Goal: Navigation & Orientation: Find specific page/section

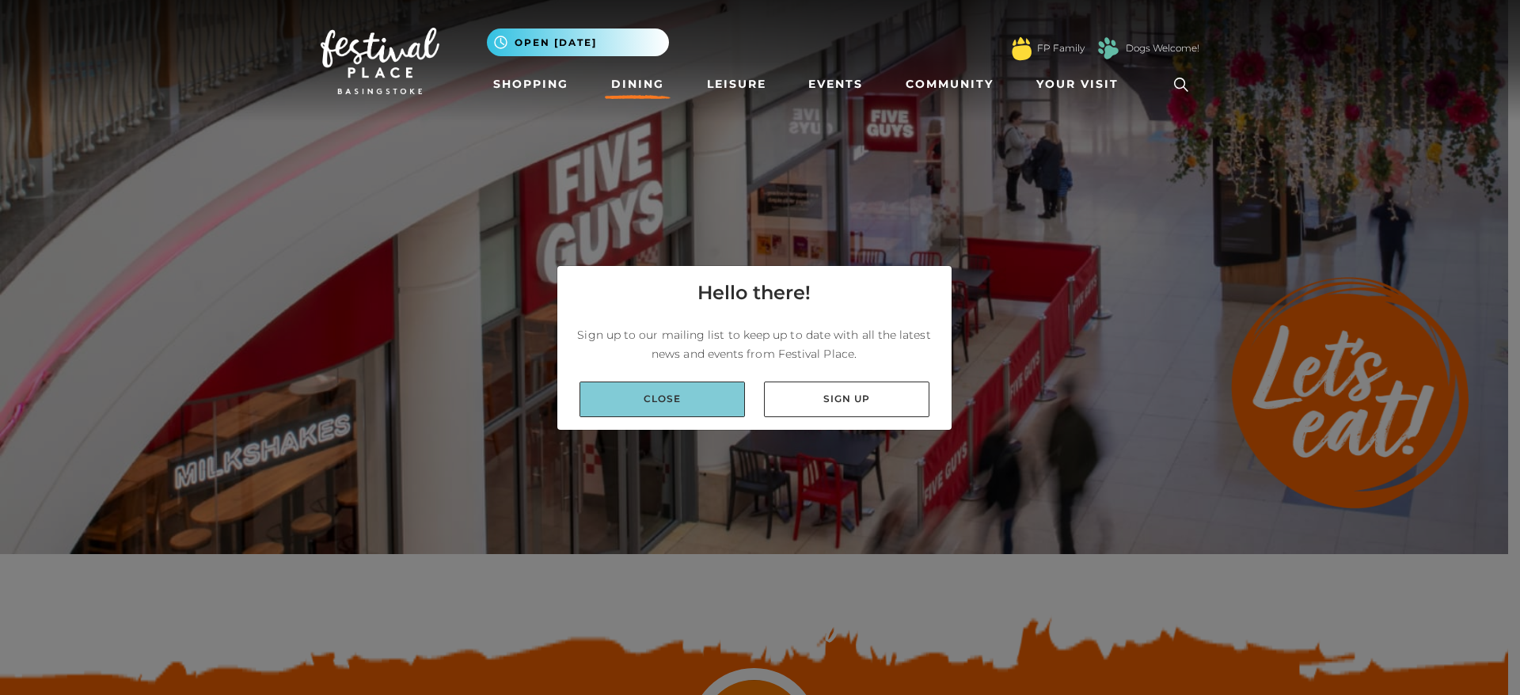
click at [644, 404] on link "Close" at bounding box center [662, 400] width 165 height 36
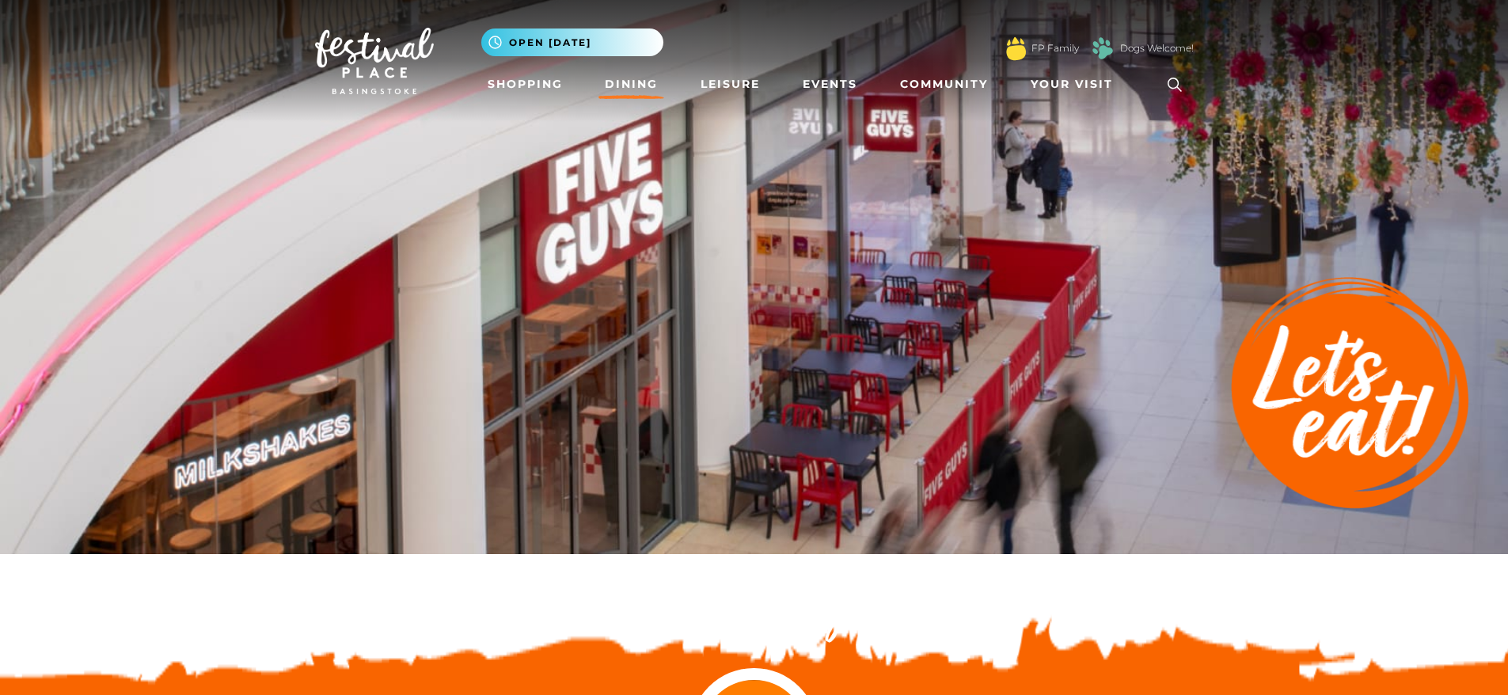
click at [635, 86] on link "Dining" at bounding box center [632, 84] width 66 height 29
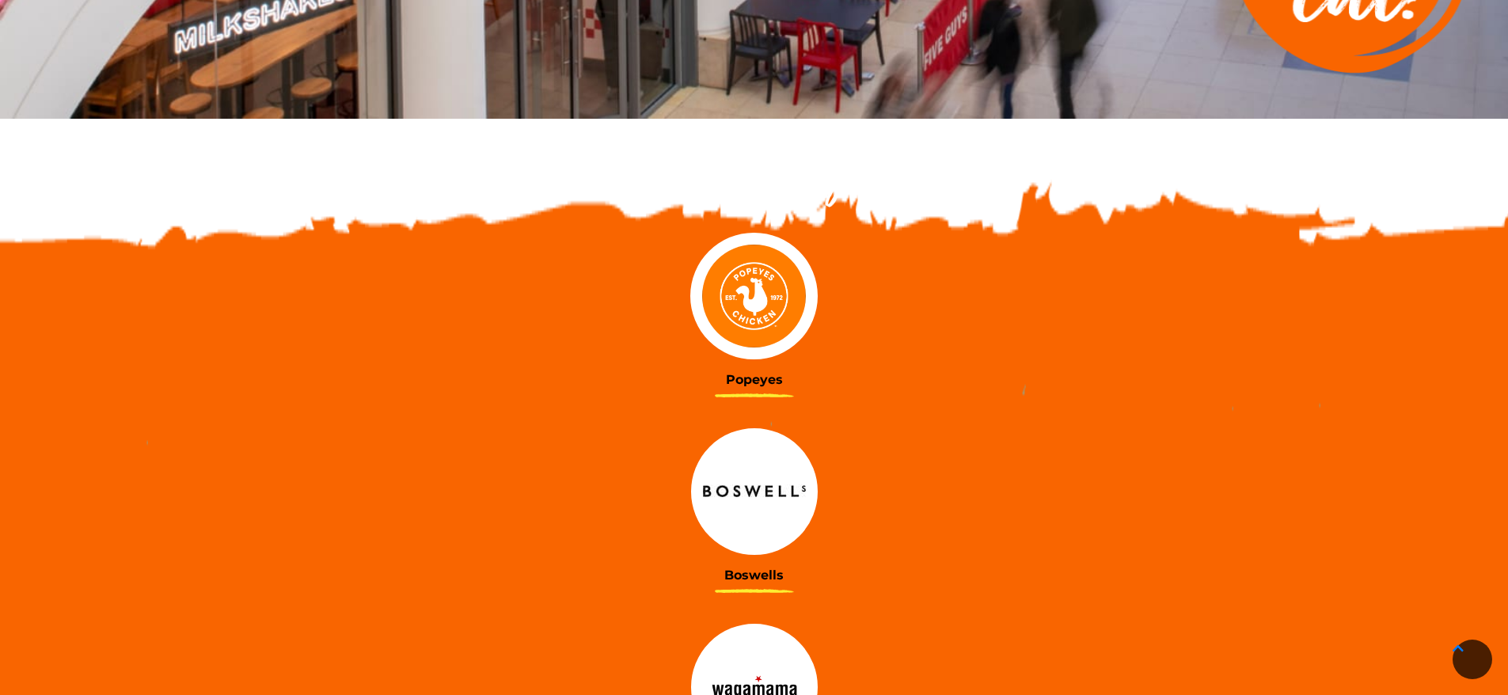
scroll to position [554, 0]
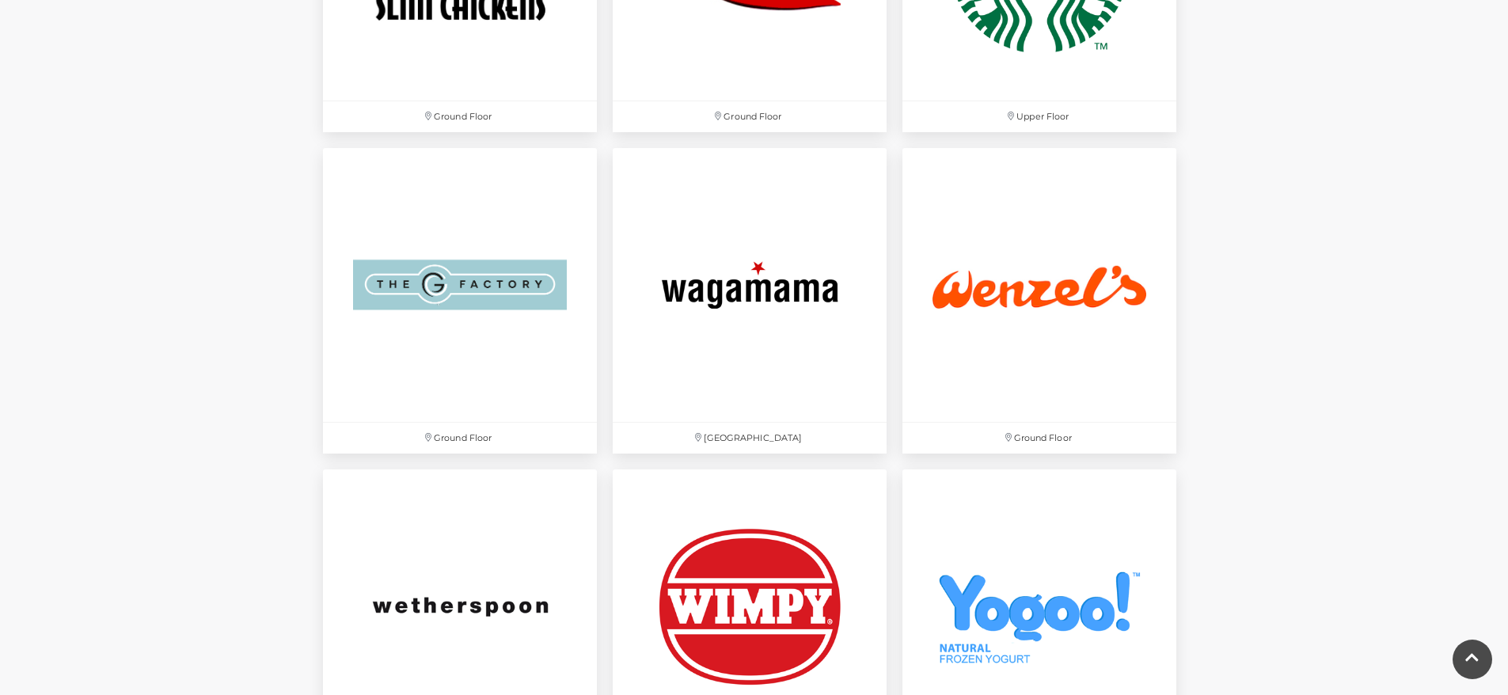
scroll to position [5067, 0]
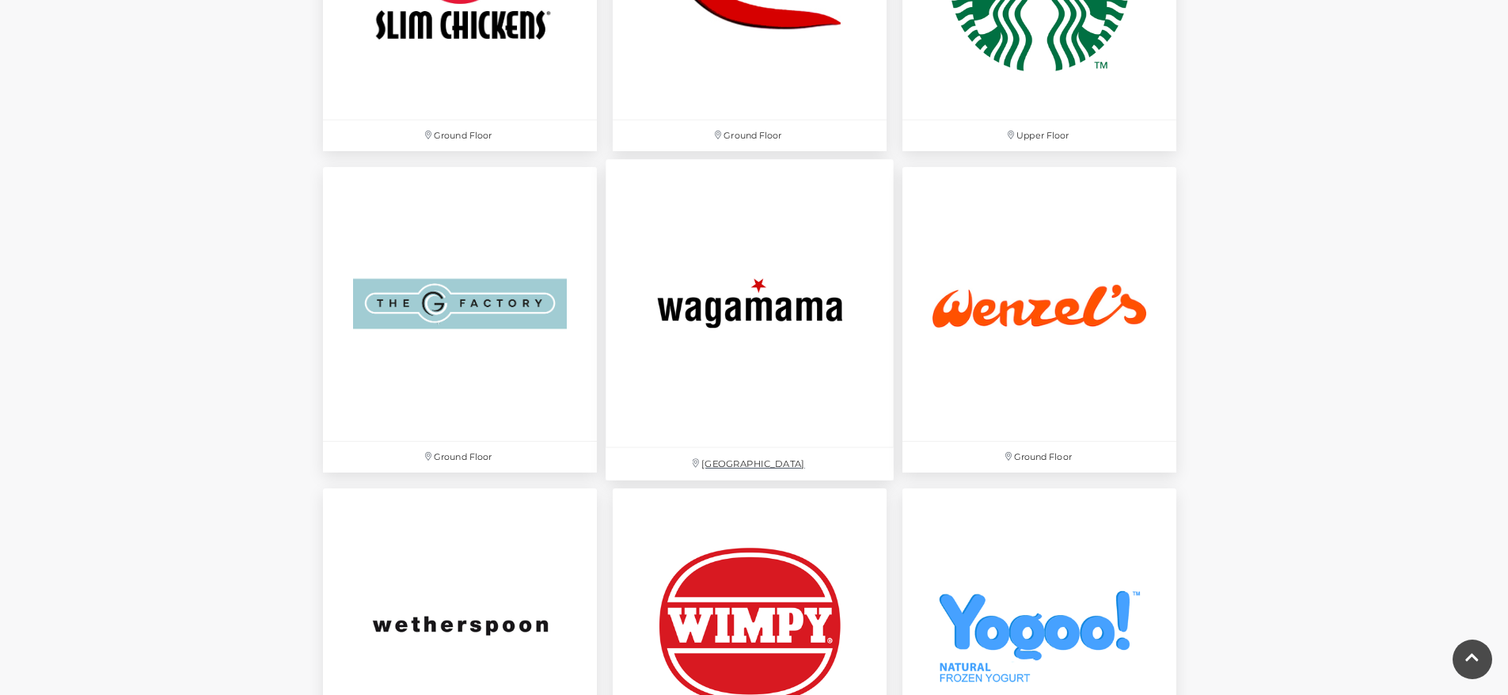
click at [736, 305] on img at bounding box center [750, 303] width 288 height 288
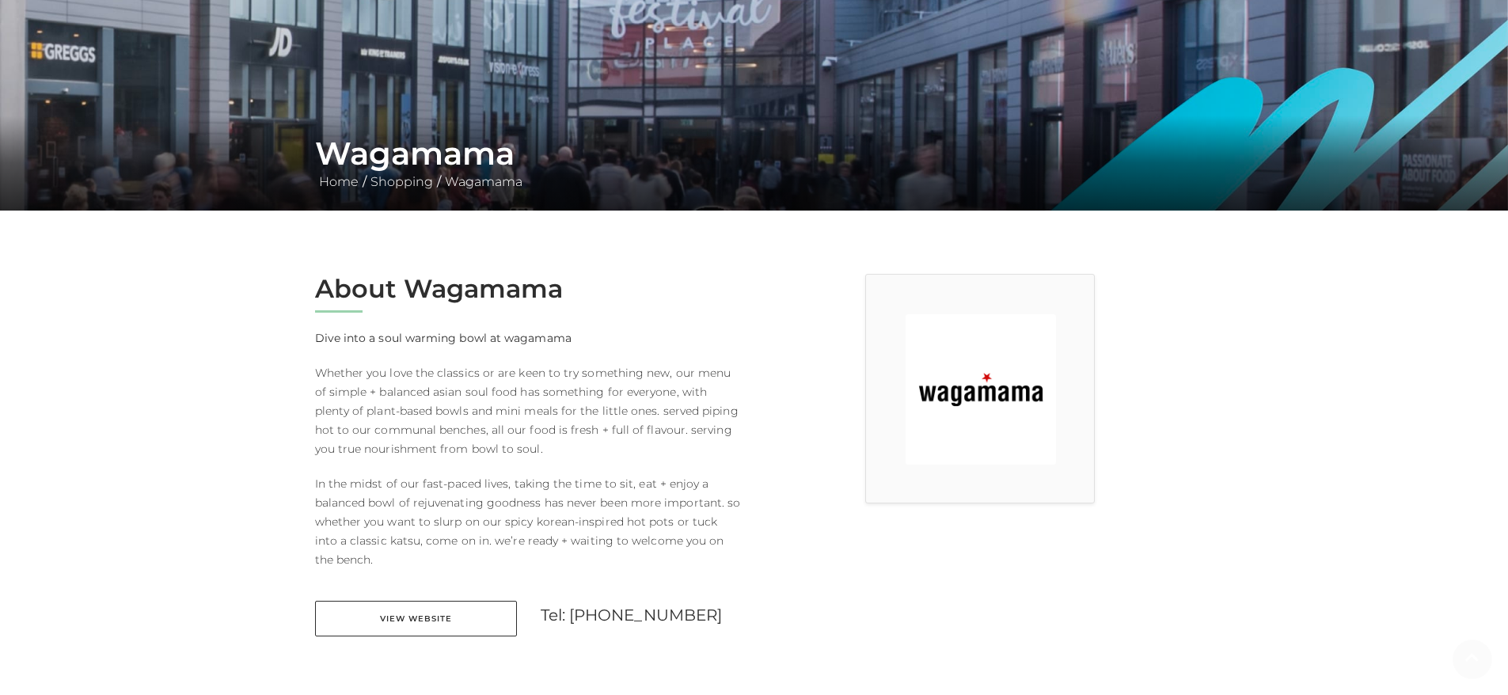
scroll to position [356, 0]
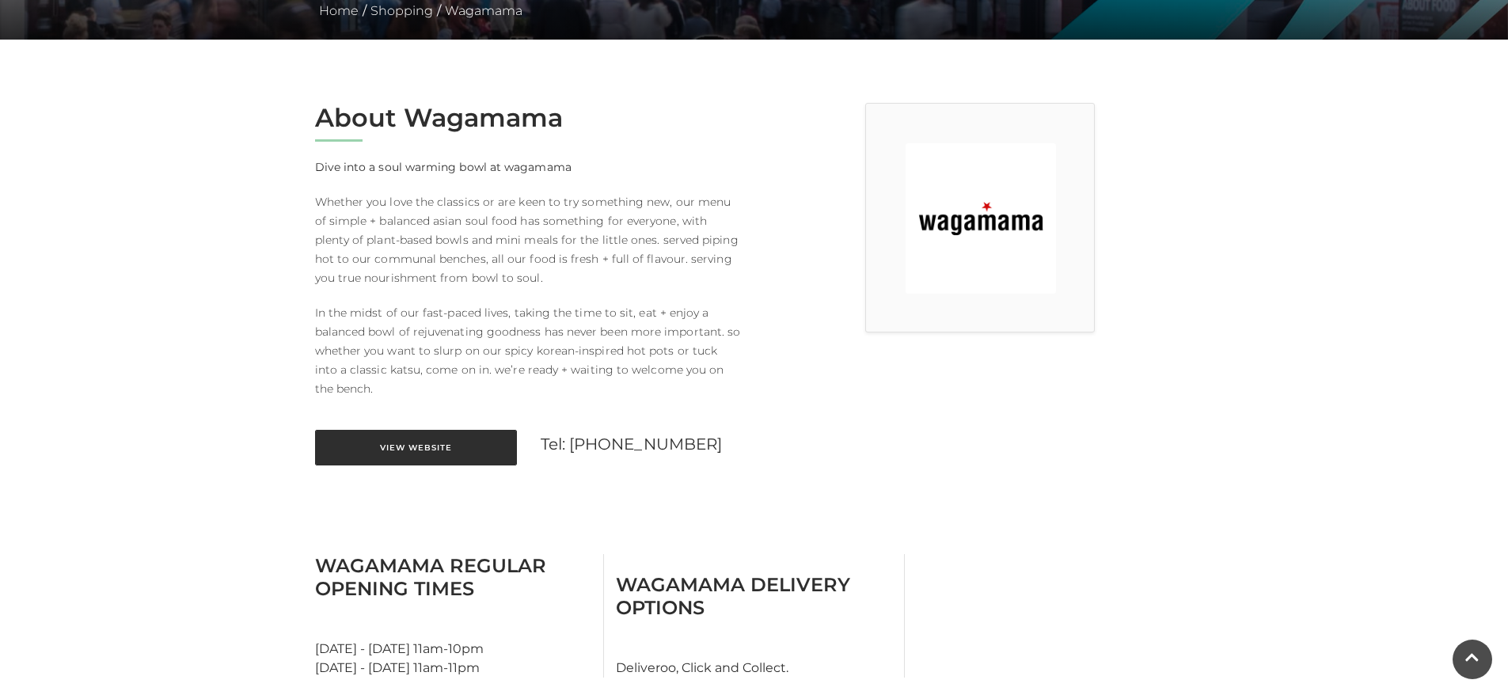
click at [417, 445] on link "View Website" at bounding box center [416, 448] width 202 height 36
